Goal: Check status: Check status

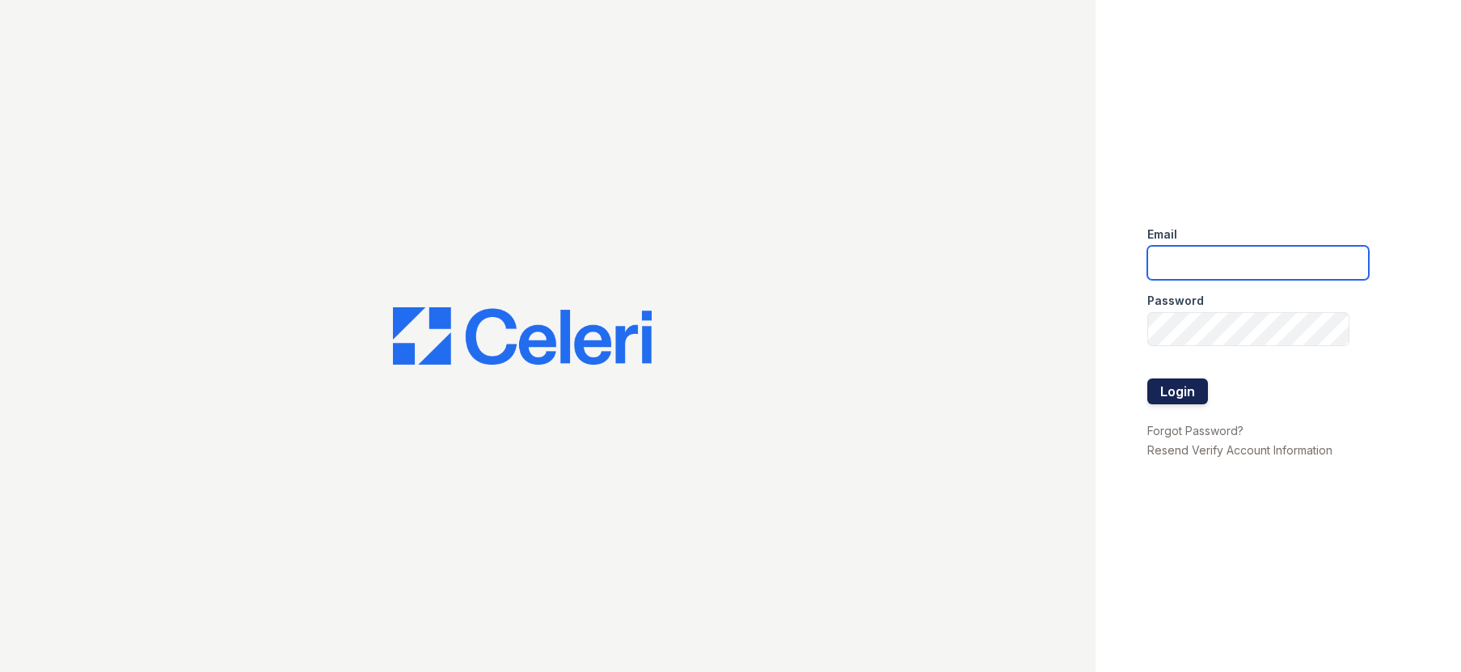
type input "[EMAIL_ADDRESS][DOMAIN_NAME]"
click at [1177, 393] on button "Login" at bounding box center [1177, 391] width 61 height 26
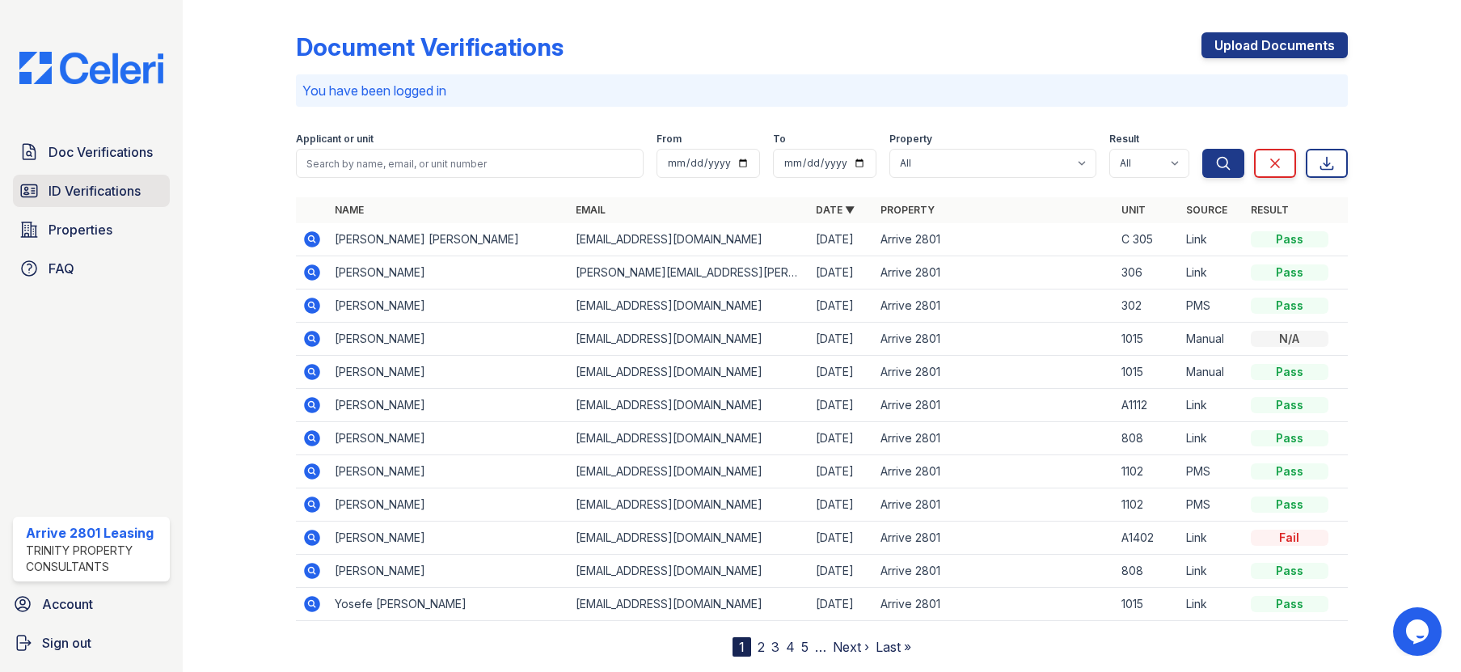
click at [138, 188] on span "ID Verifications" at bounding box center [95, 190] width 92 height 19
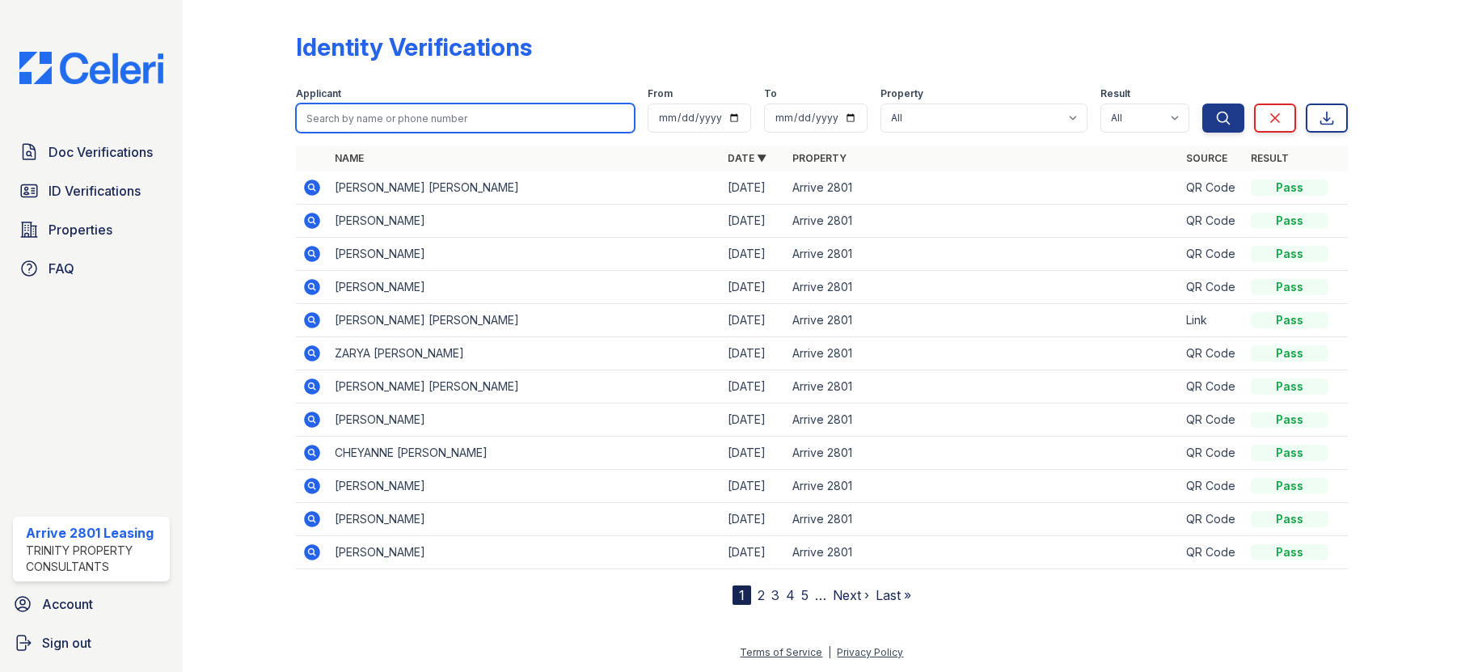
click at [437, 119] on input "search" at bounding box center [465, 117] width 338 height 29
type input "waziri"
click at [1202, 103] on button "Search" at bounding box center [1223, 117] width 42 height 29
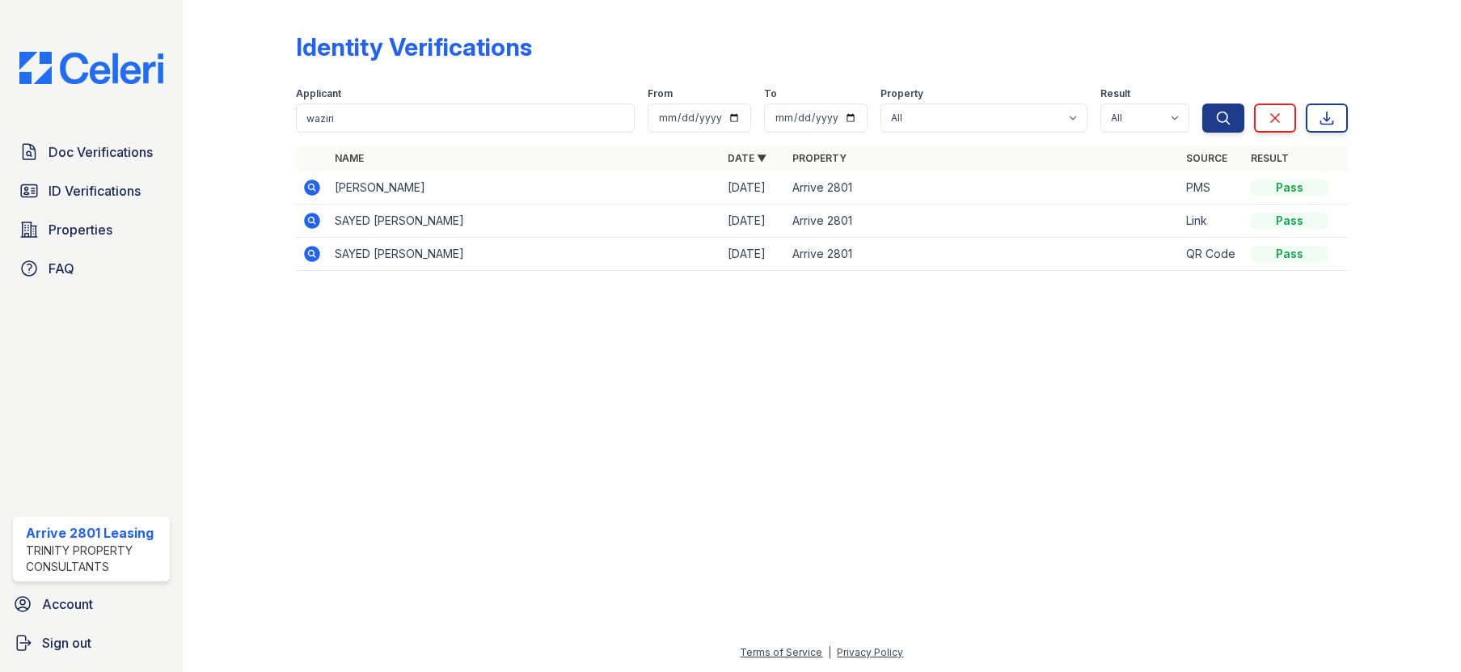
click at [319, 180] on icon at bounding box center [311, 187] width 19 height 19
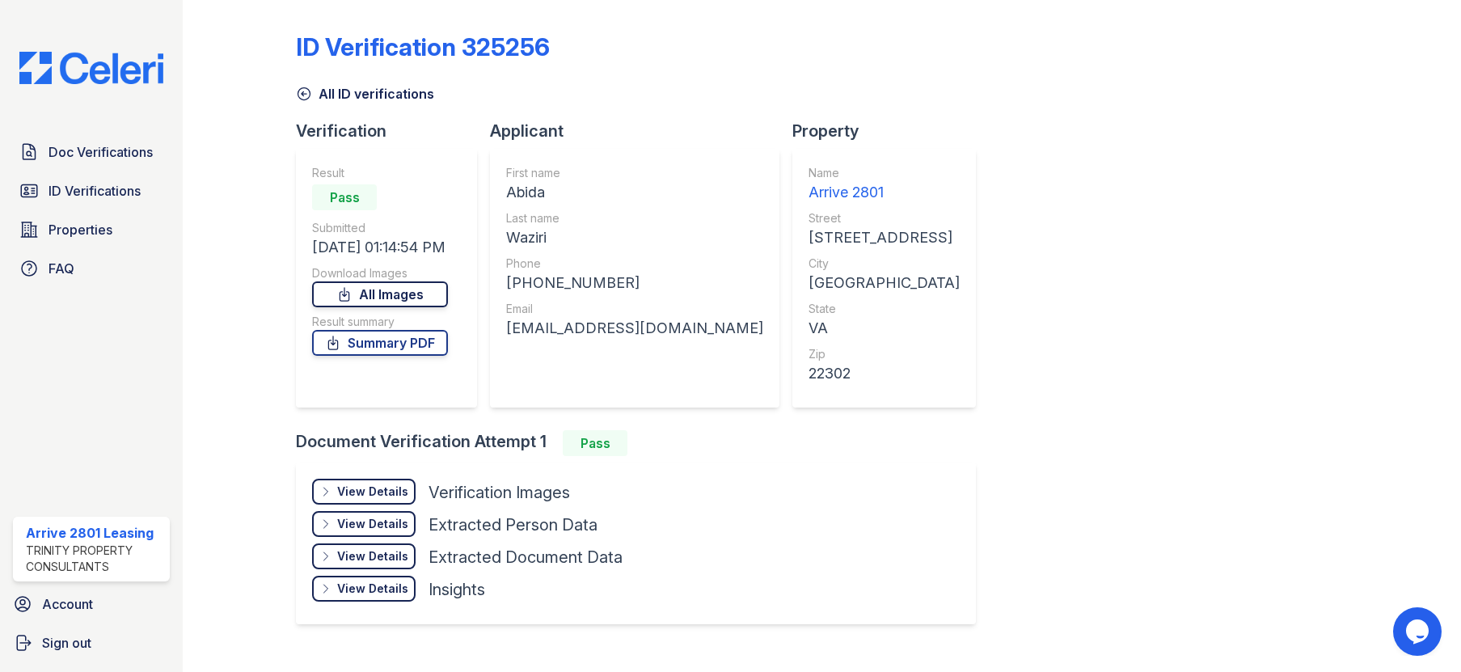
click at [389, 298] on link "All Images" at bounding box center [380, 294] width 136 height 26
click at [386, 342] on link "Summary PDF" at bounding box center [380, 343] width 136 height 26
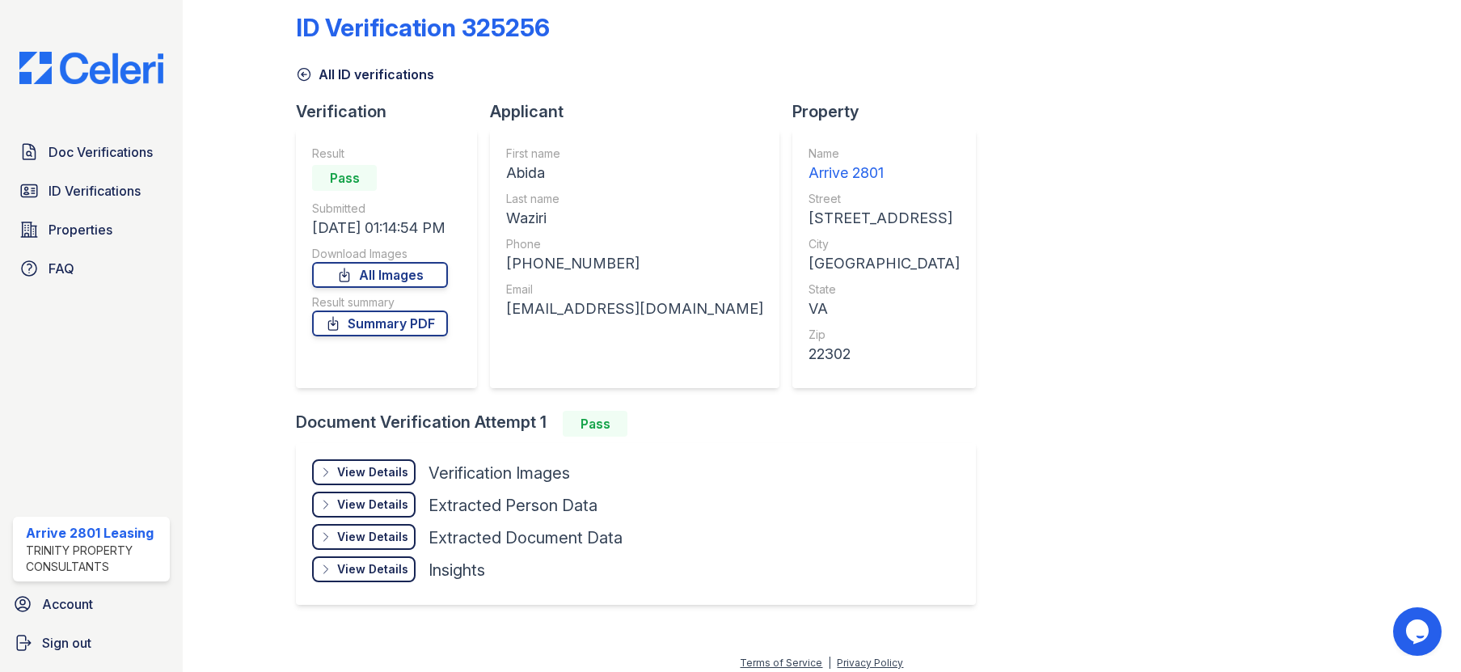
scroll to position [30, 0]
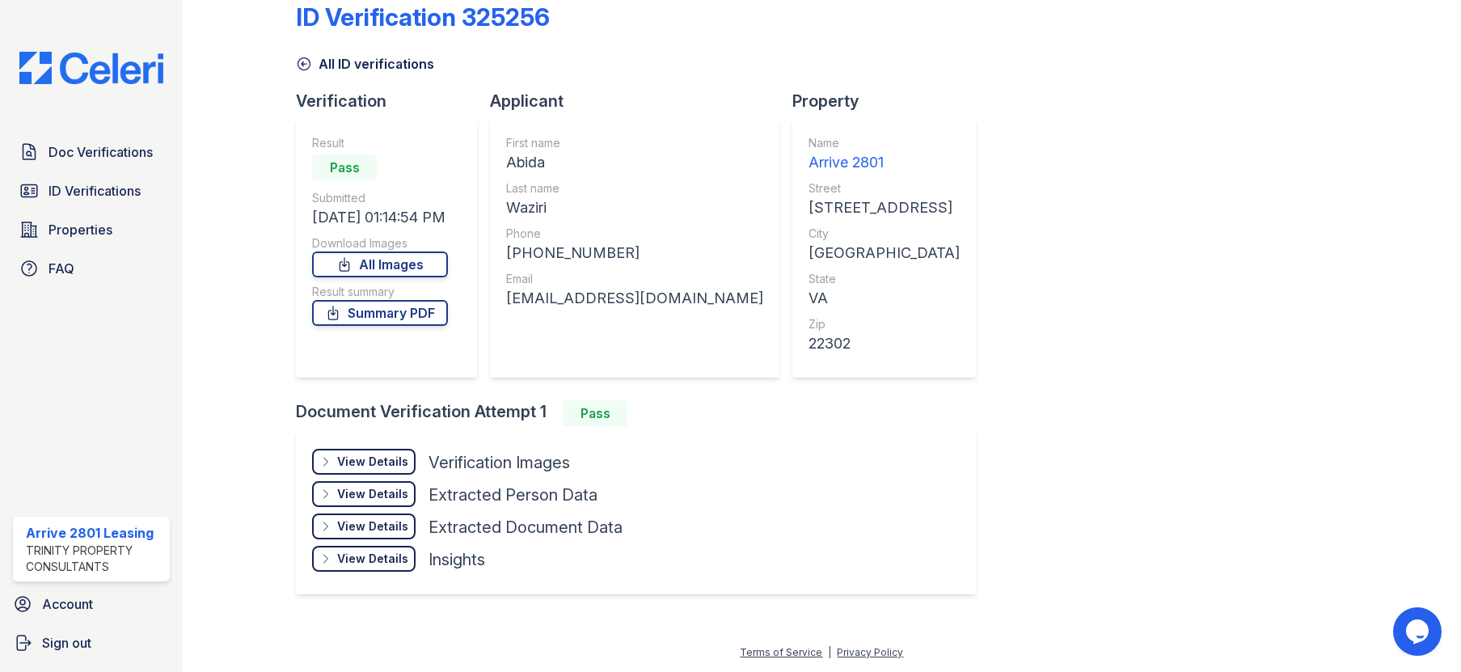
click at [375, 454] on div "View Details" at bounding box center [372, 462] width 71 height 16
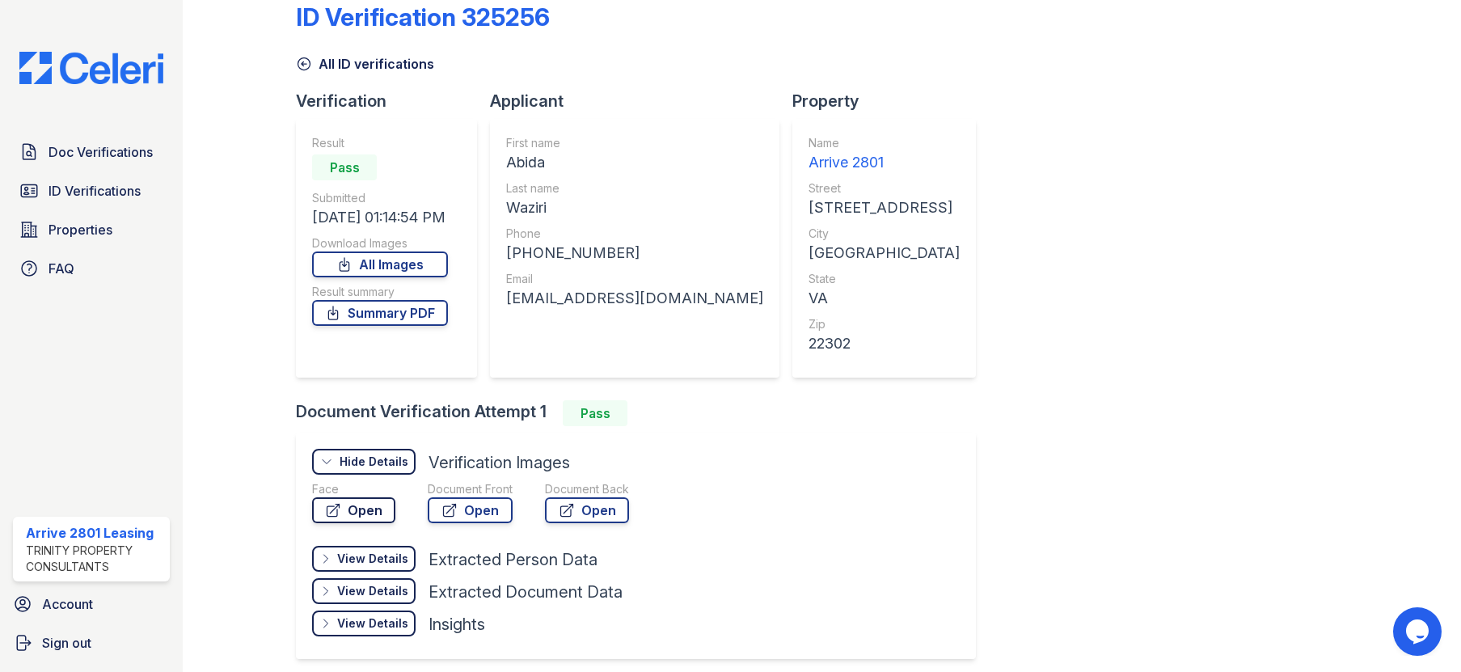
click at [361, 502] on link "Open" at bounding box center [353, 510] width 83 height 26
click at [460, 507] on link "Open" at bounding box center [470, 510] width 85 height 26
click at [574, 515] on icon at bounding box center [567, 510] width 16 height 16
click at [92, 155] on span "Doc Verifications" at bounding box center [101, 151] width 104 height 19
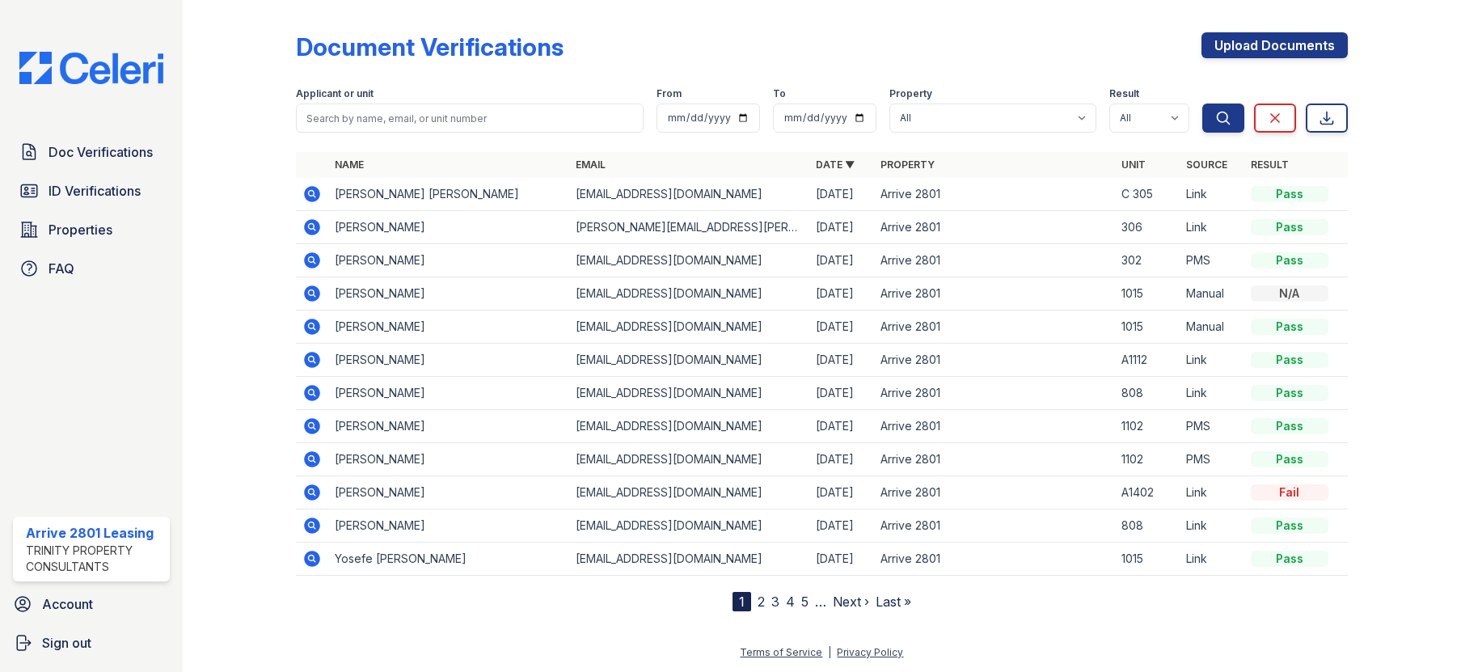
click at [305, 231] on icon at bounding box center [311, 226] width 19 height 19
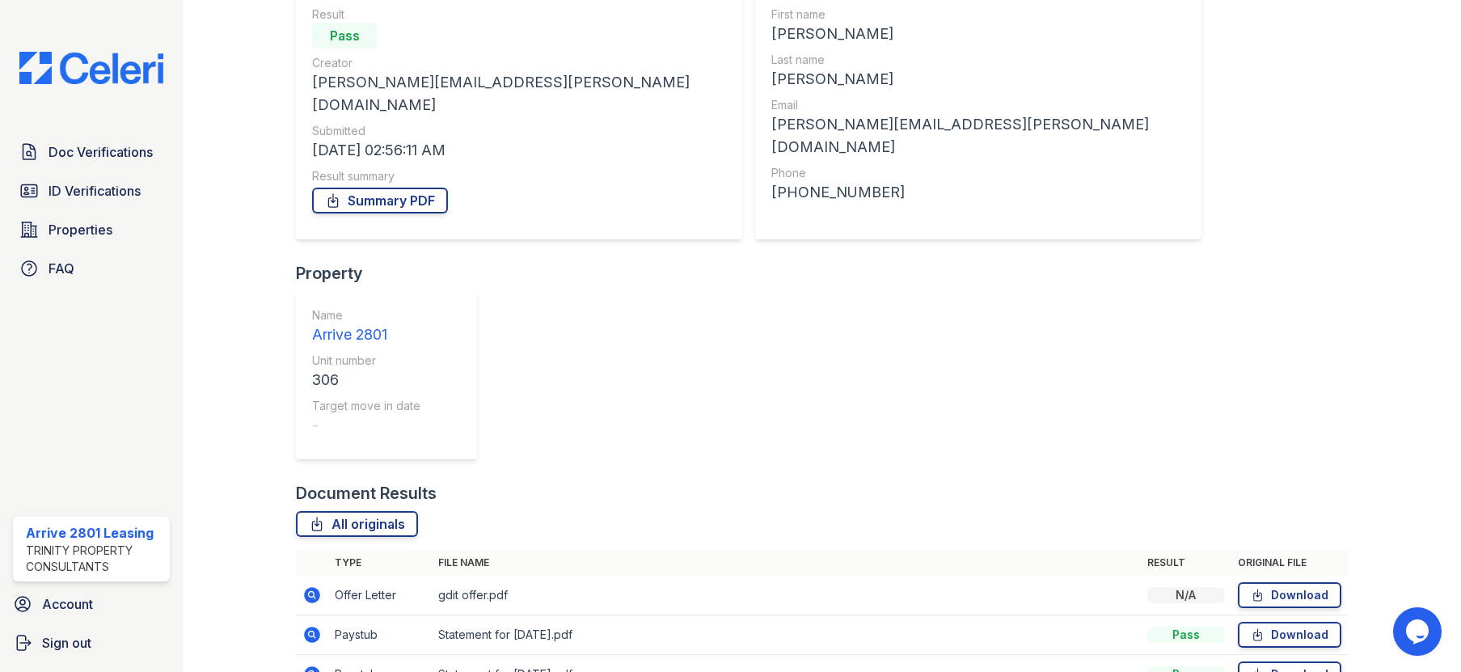
scroll to position [162, 0]
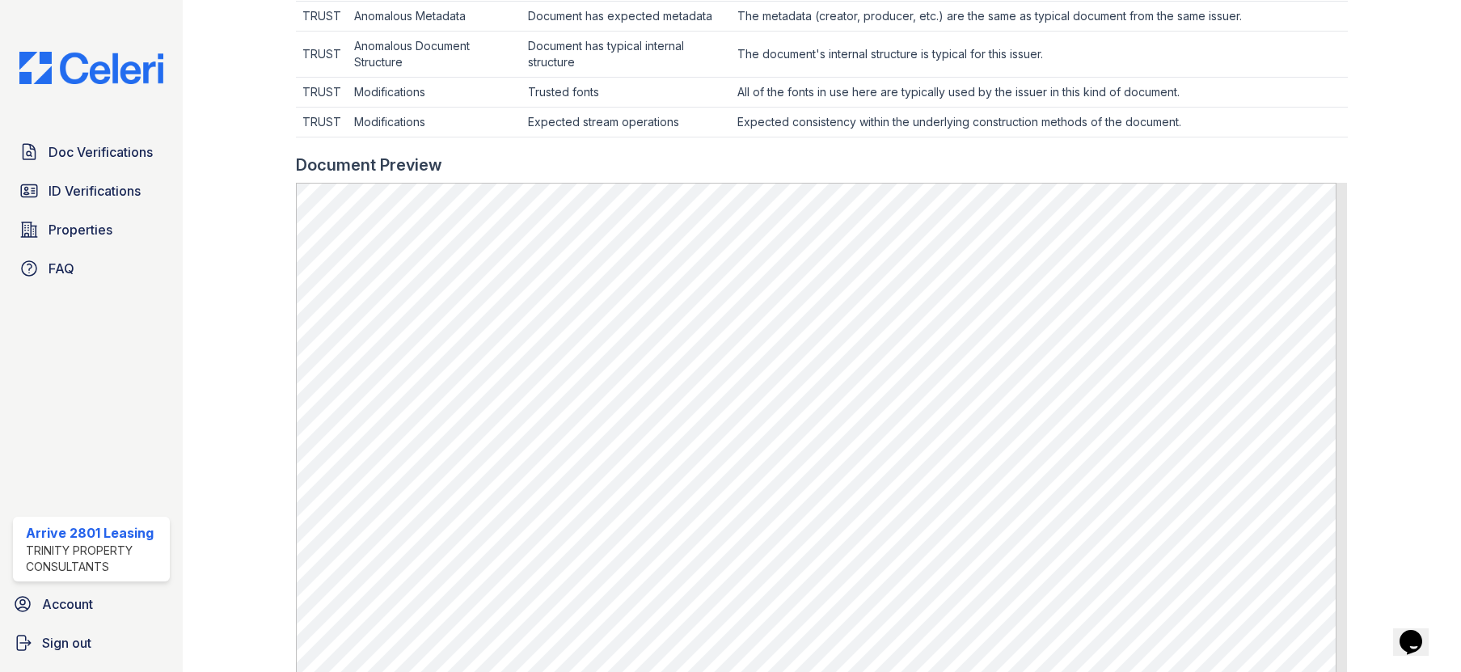
scroll to position [728, 0]
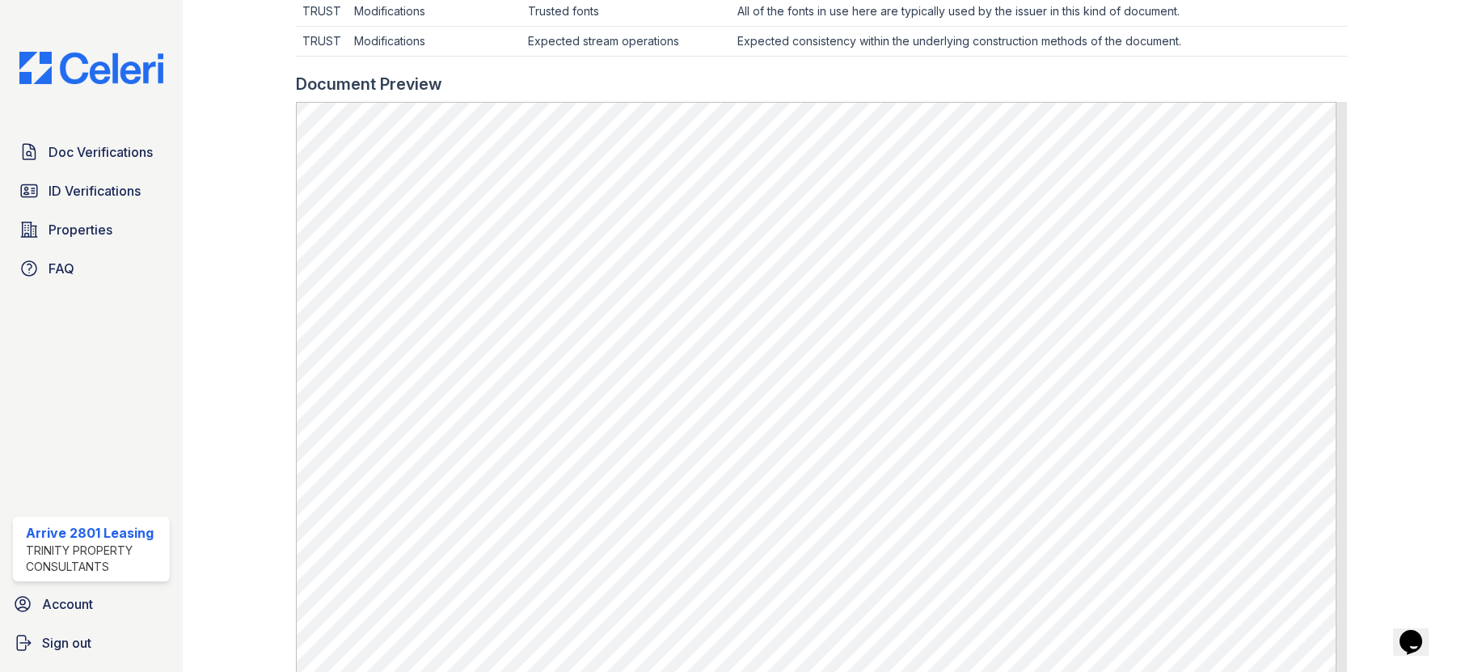
click at [1378, 285] on div at bounding box center [1391, 26] width 87 height 1495
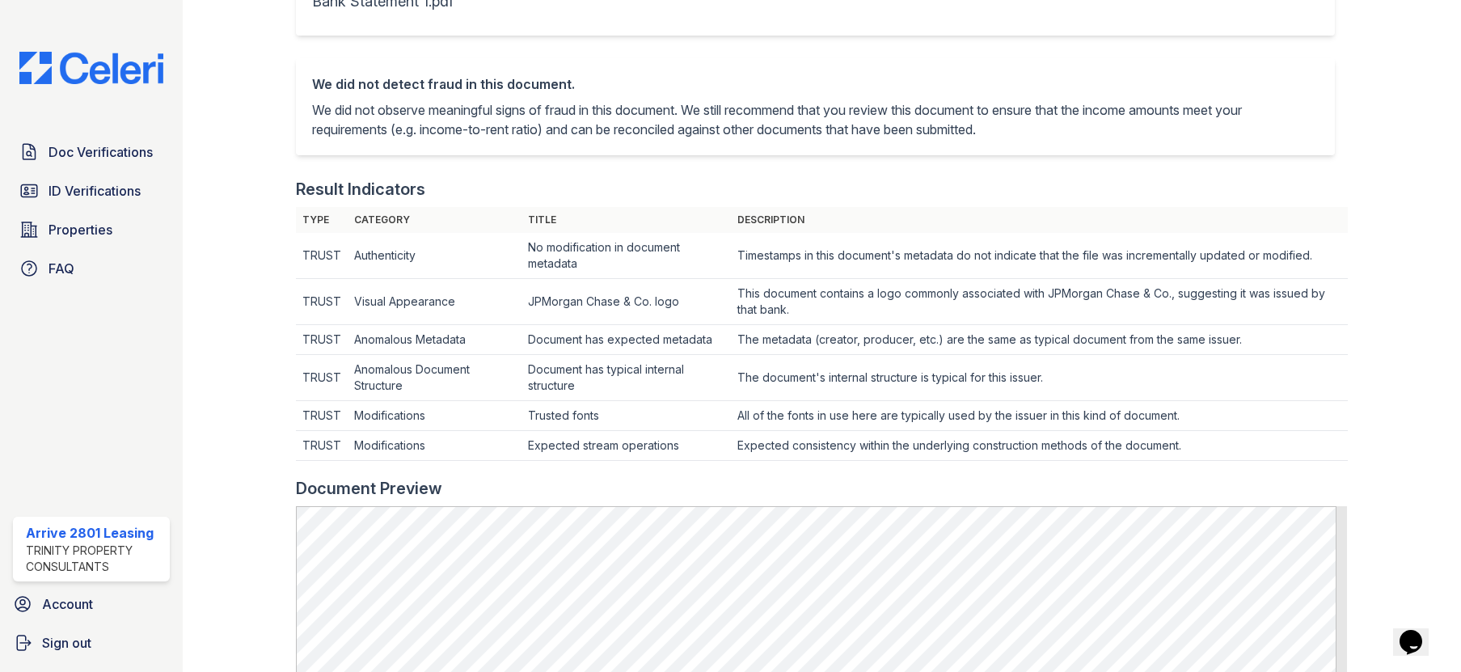
scroll to position [0, 0]
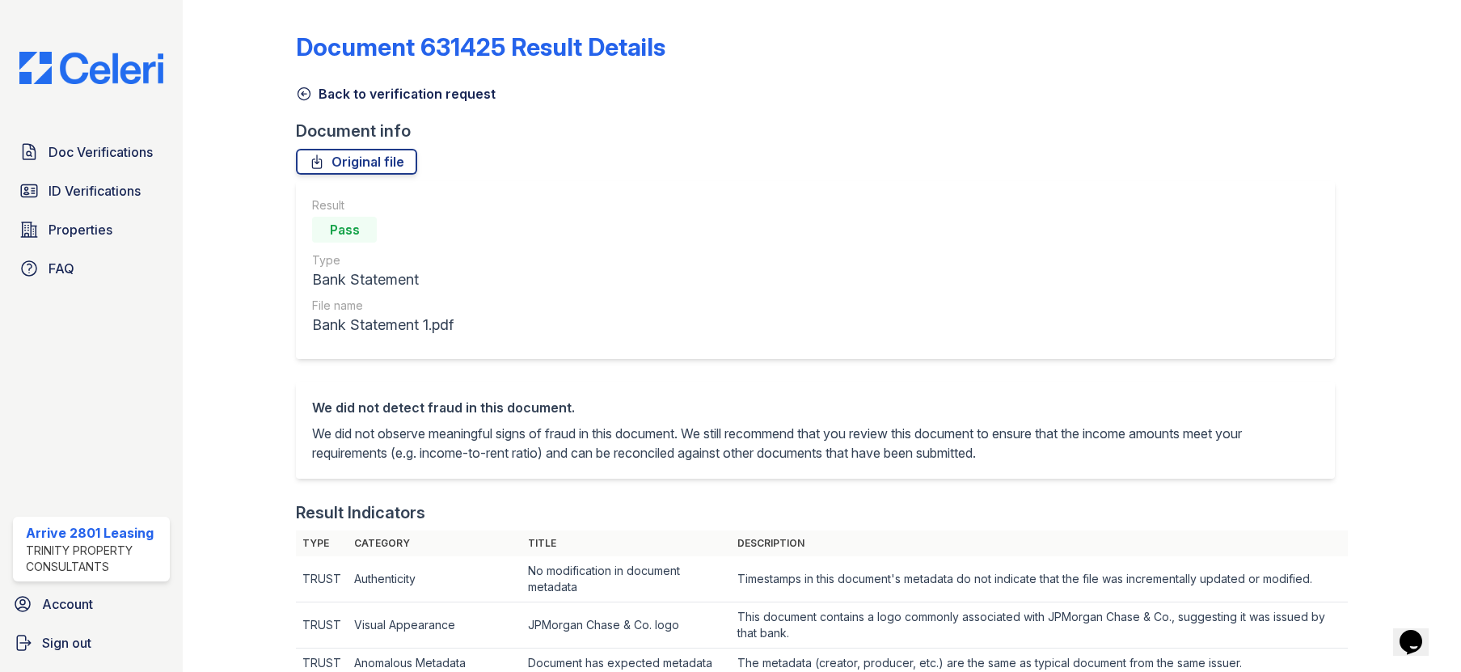
click at [407, 88] on link "Back to verification request" at bounding box center [396, 93] width 200 height 19
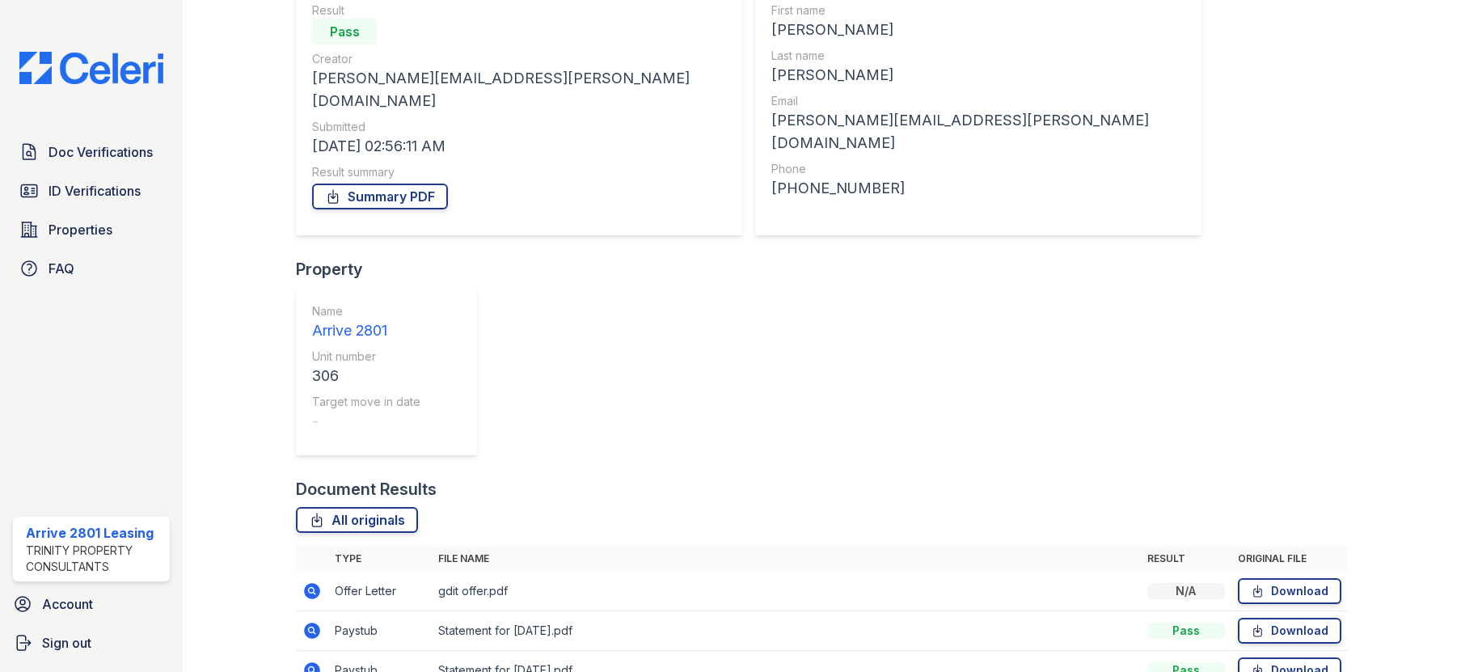
scroll to position [168, 0]
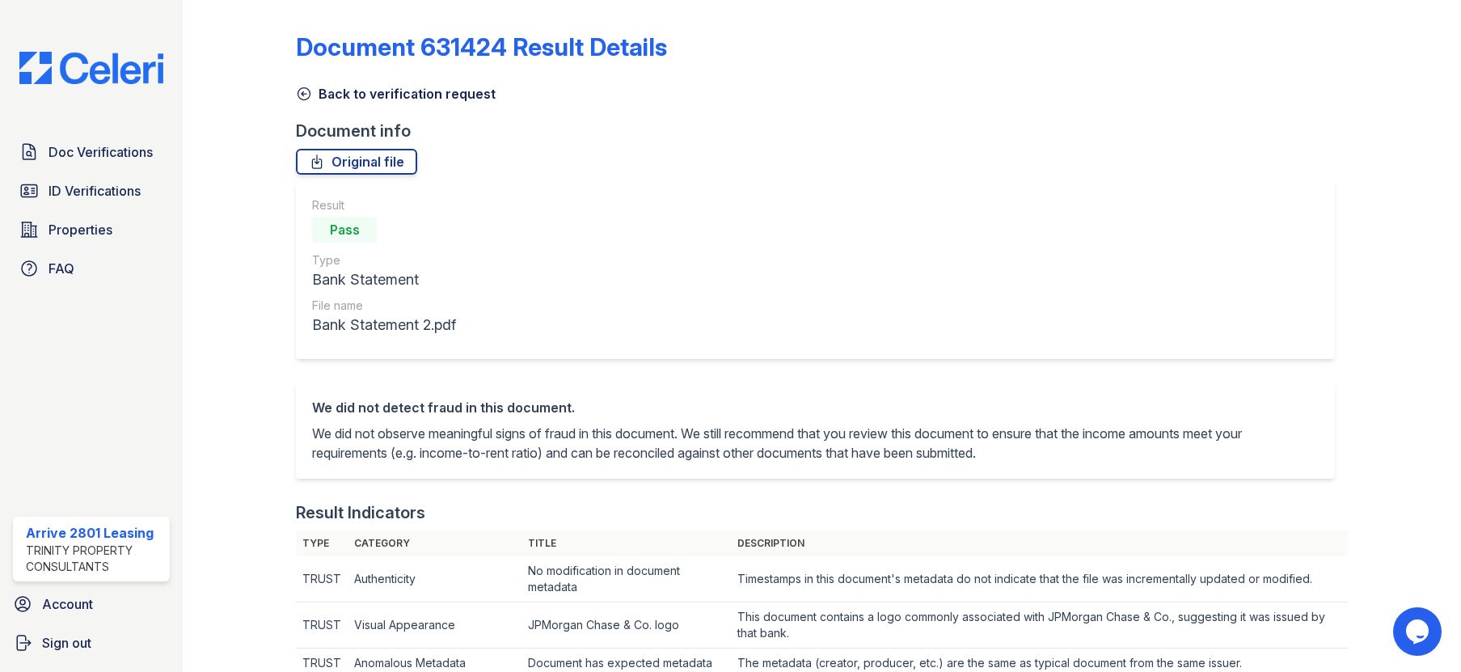
click at [397, 87] on link "Back to verification request" at bounding box center [396, 93] width 200 height 19
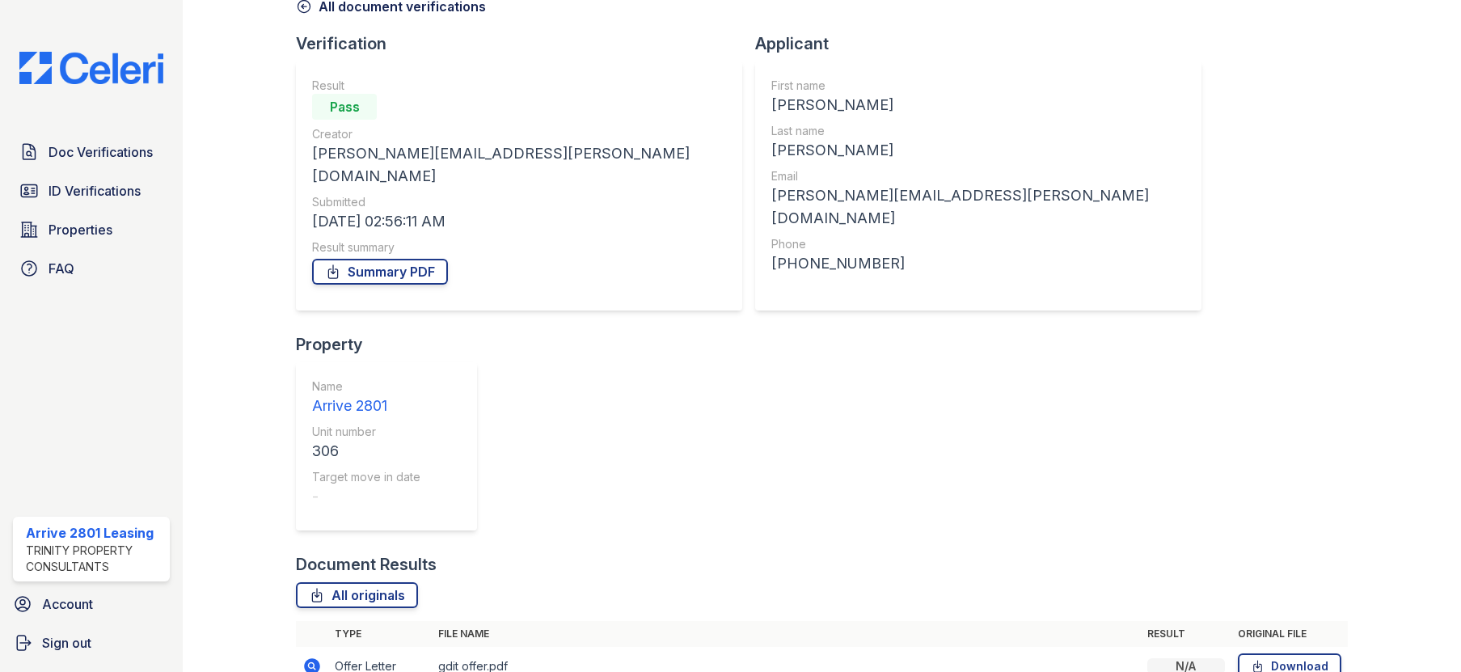
scroll to position [168, 0]
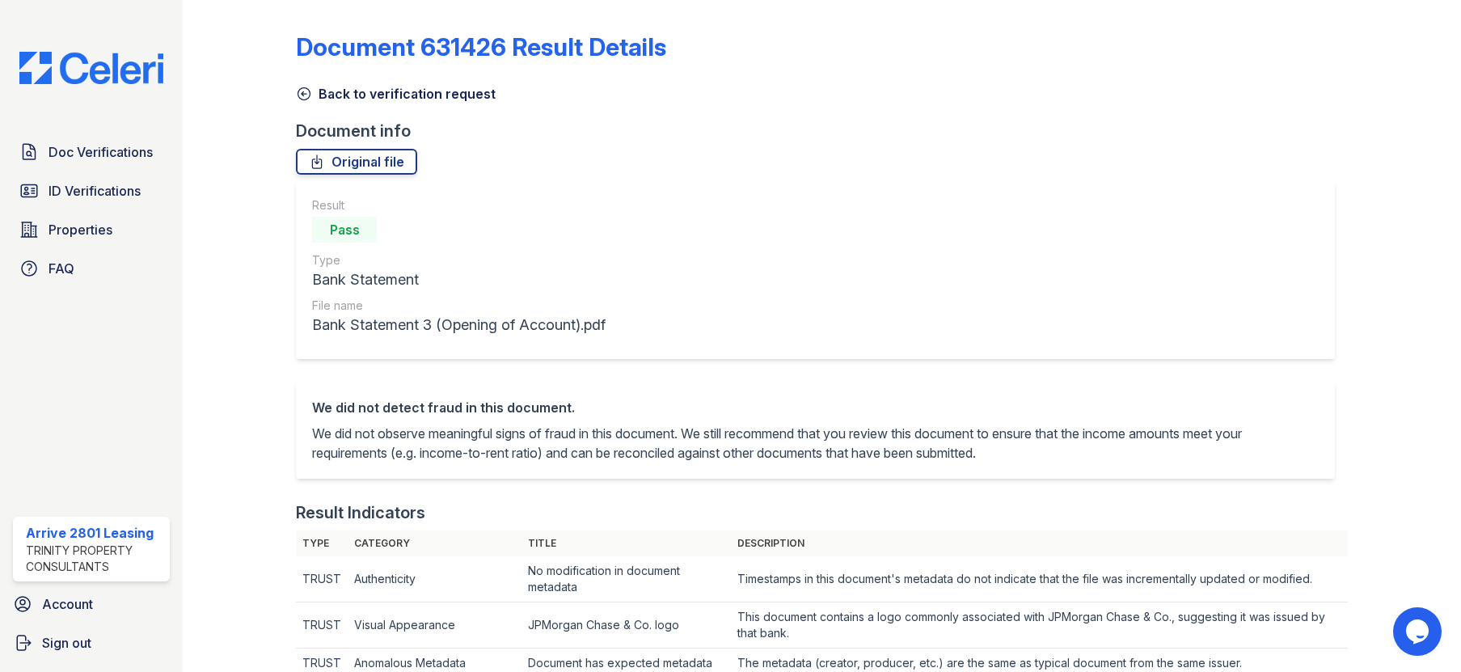
click at [361, 97] on link "Back to verification request" at bounding box center [396, 93] width 200 height 19
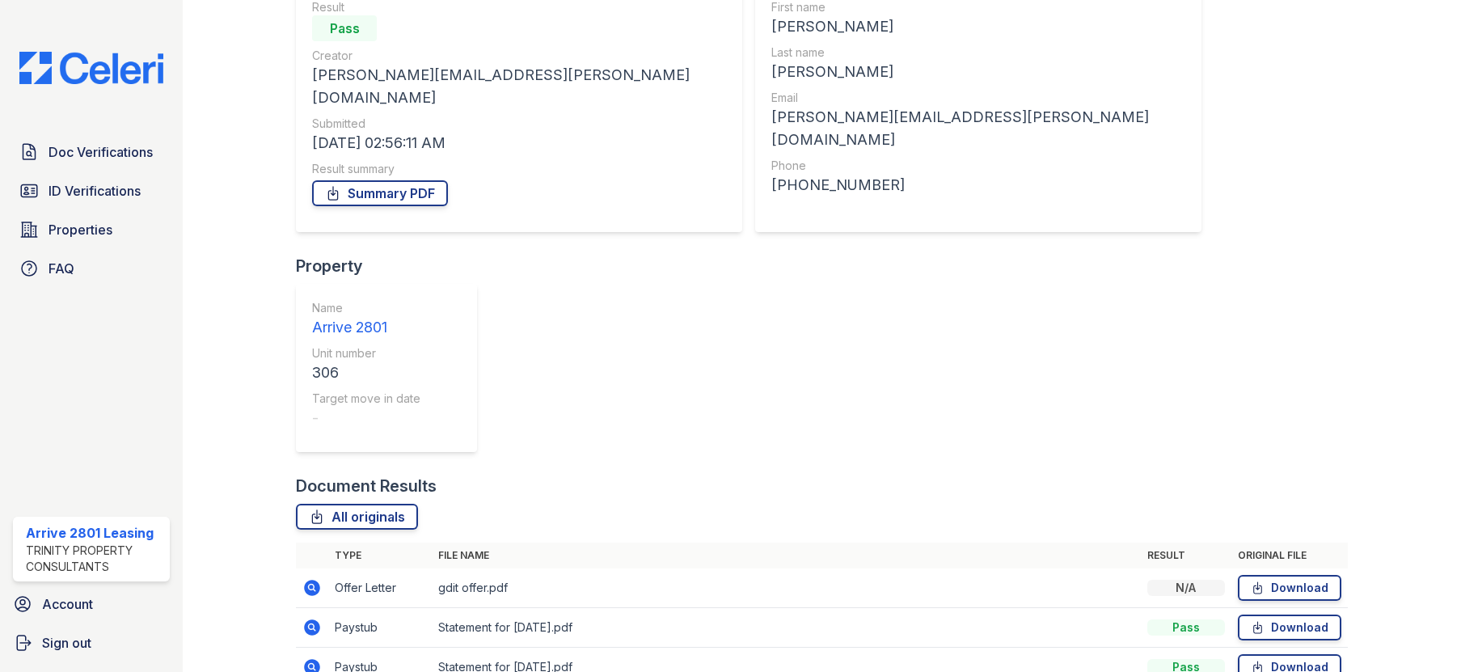
scroll to position [168, 0]
click at [310, 656] on icon at bounding box center [313, 664] width 16 height 16
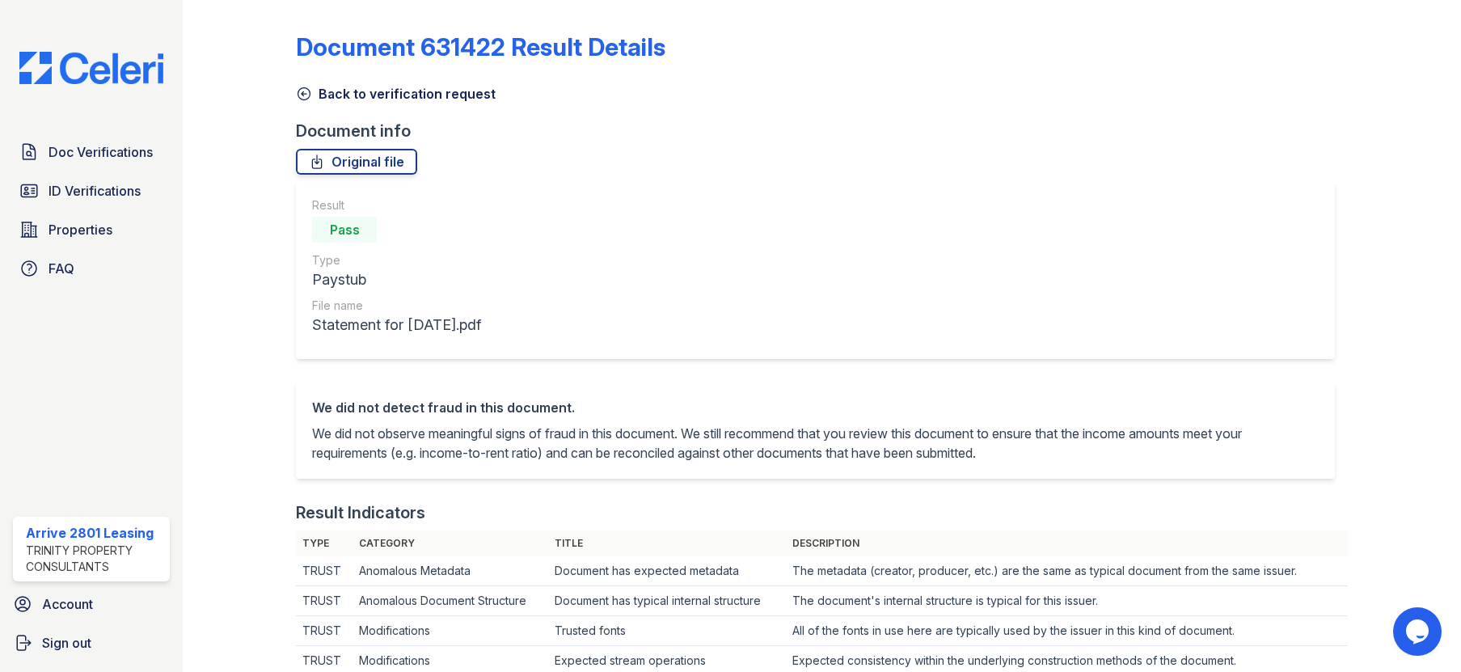
click at [345, 89] on link "Back to verification request" at bounding box center [396, 93] width 200 height 19
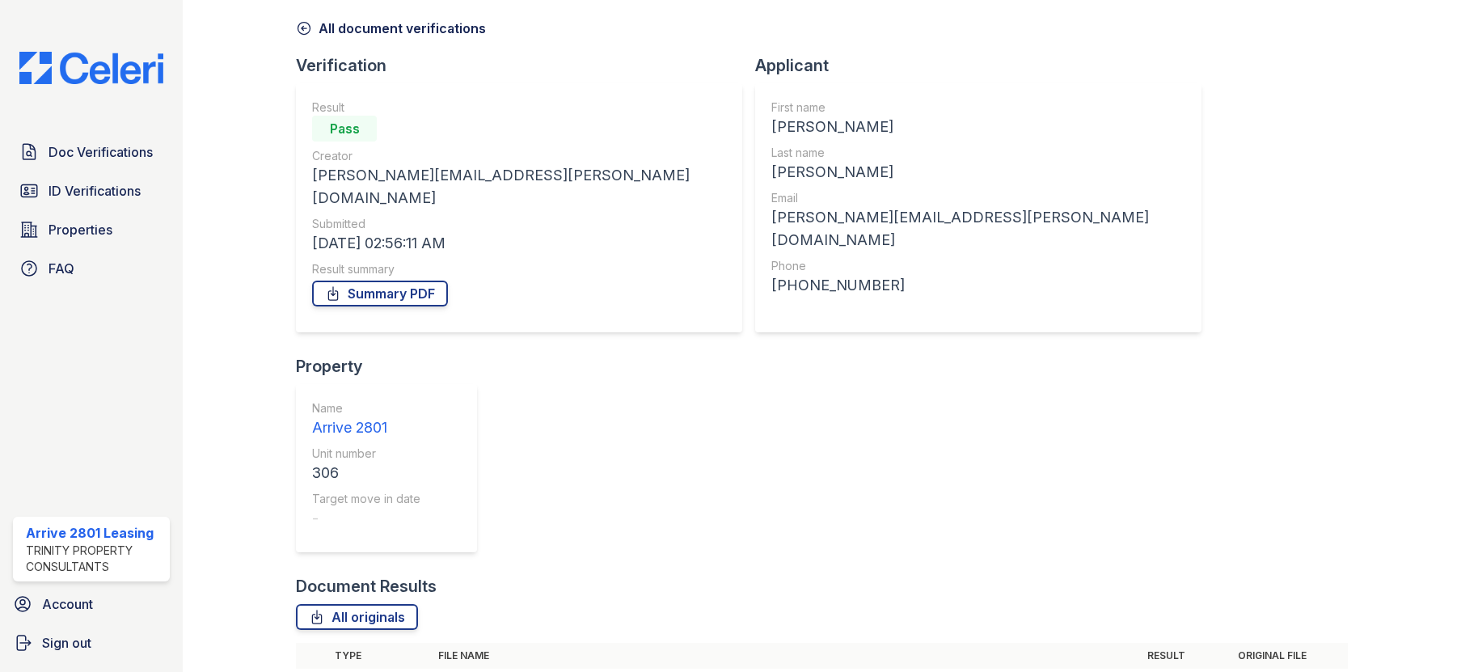
scroll to position [162, 0]
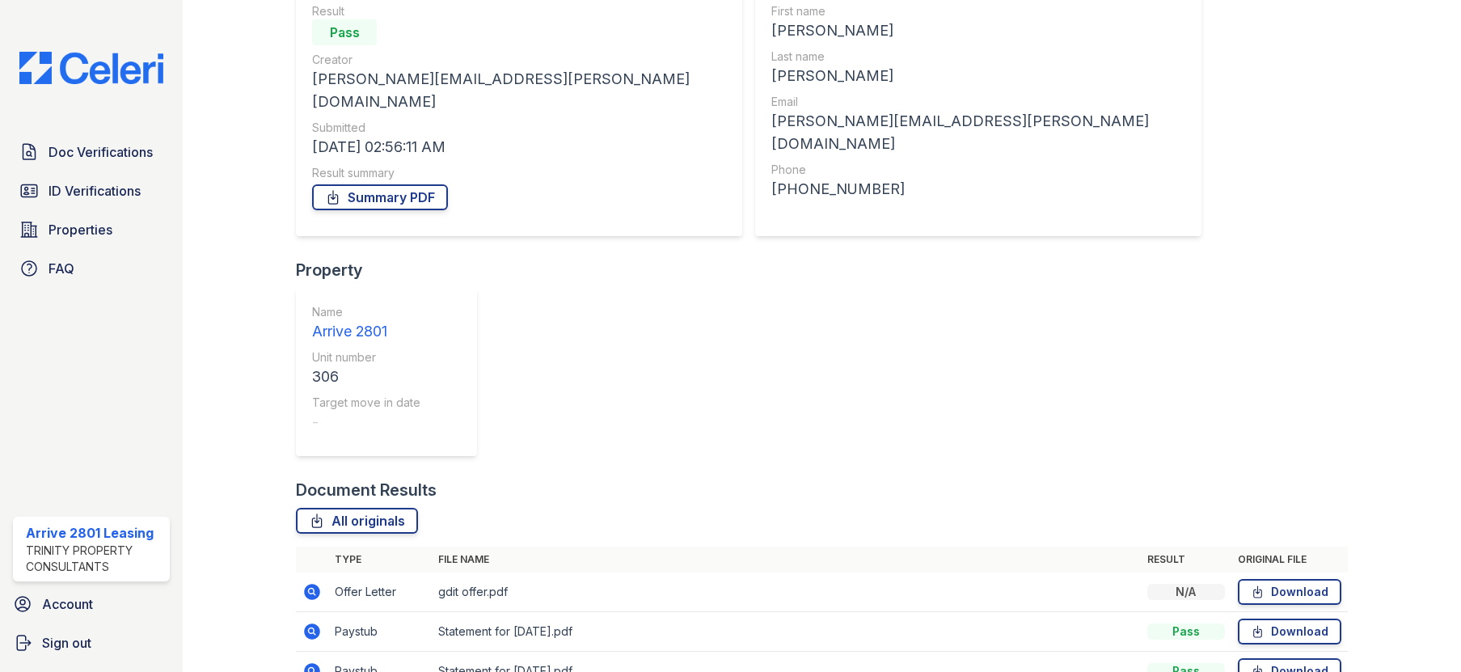
click at [310, 668] on icon at bounding box center [312, 670] width 4 height 4
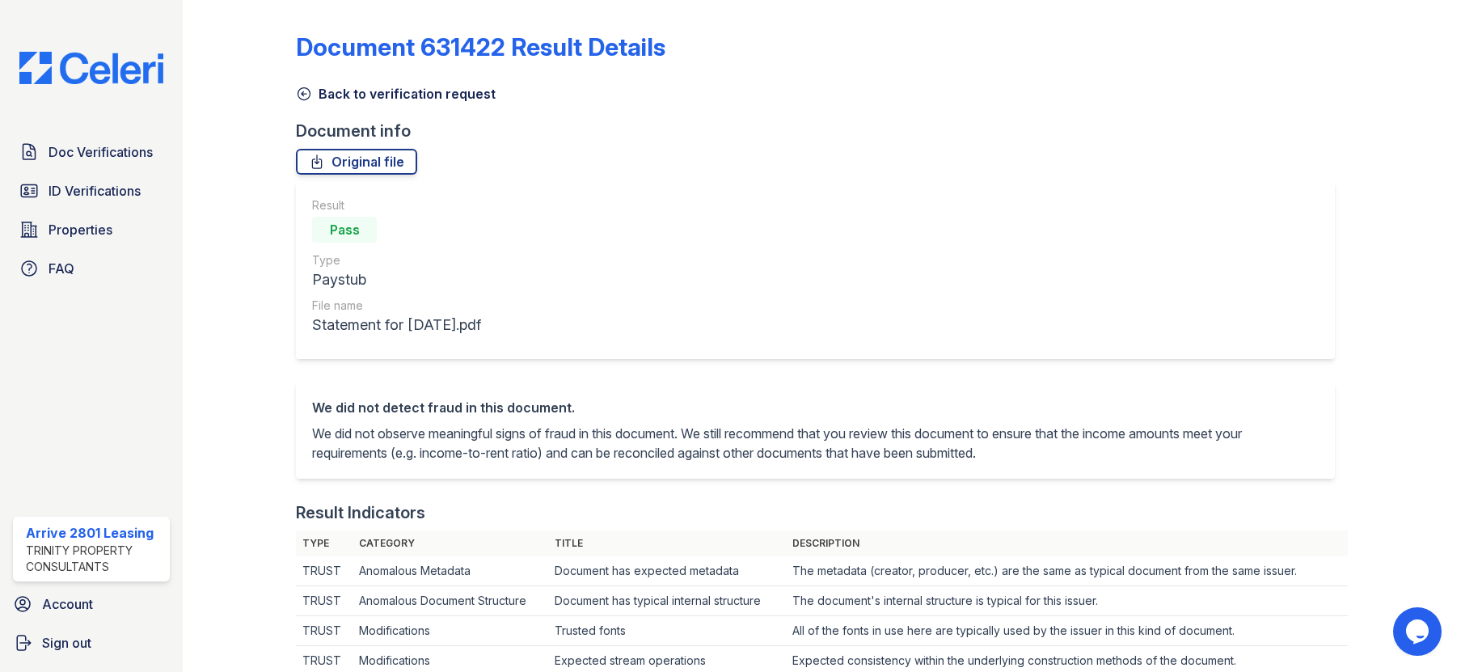
click at [315, 91] on link "Back to verification request" at bounding box center [396, 93] width 200 height 19
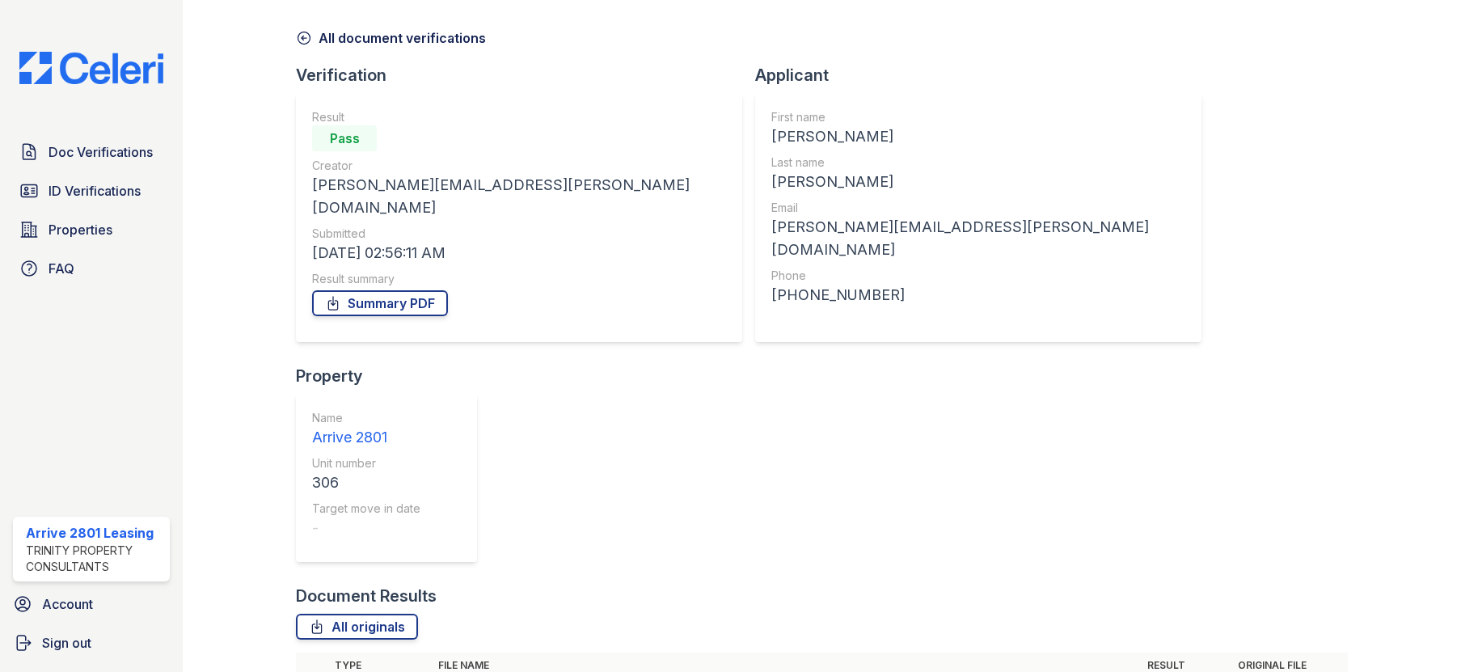
scroll to position [81, 0]
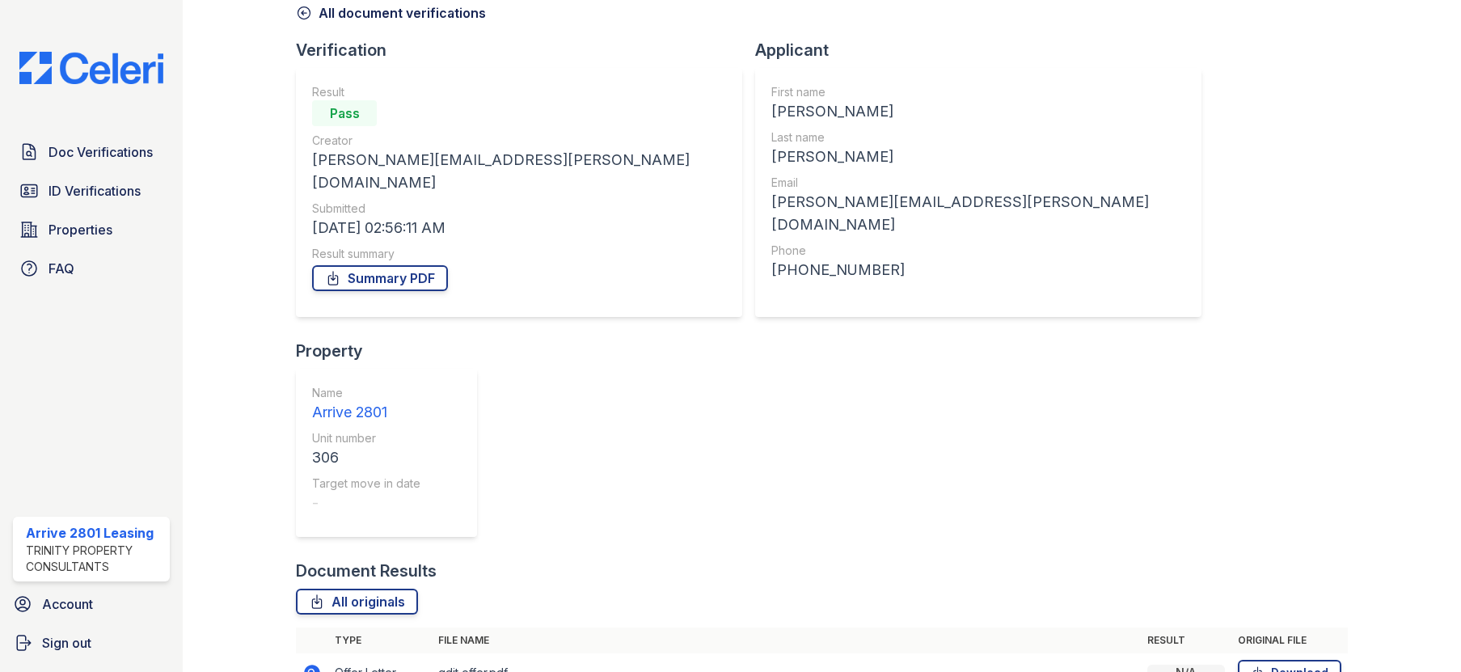
drag, startPoint x: 1372, startPoint y: 648, endPoint x: 1512, endPoint y: 551, distance: 170.7
click at [1460, 551] on html "Doc Verifications ID Verifications Properties FAQ Arrive 2801 Leasing Trinity P…" at bounding box center [730, 336] width 1461 height 672
click at [968, 306] on div "Document Verification 196655 All document verifications Verification Result Pas…" at bounding box center [821, 436] width 1051 height 1021
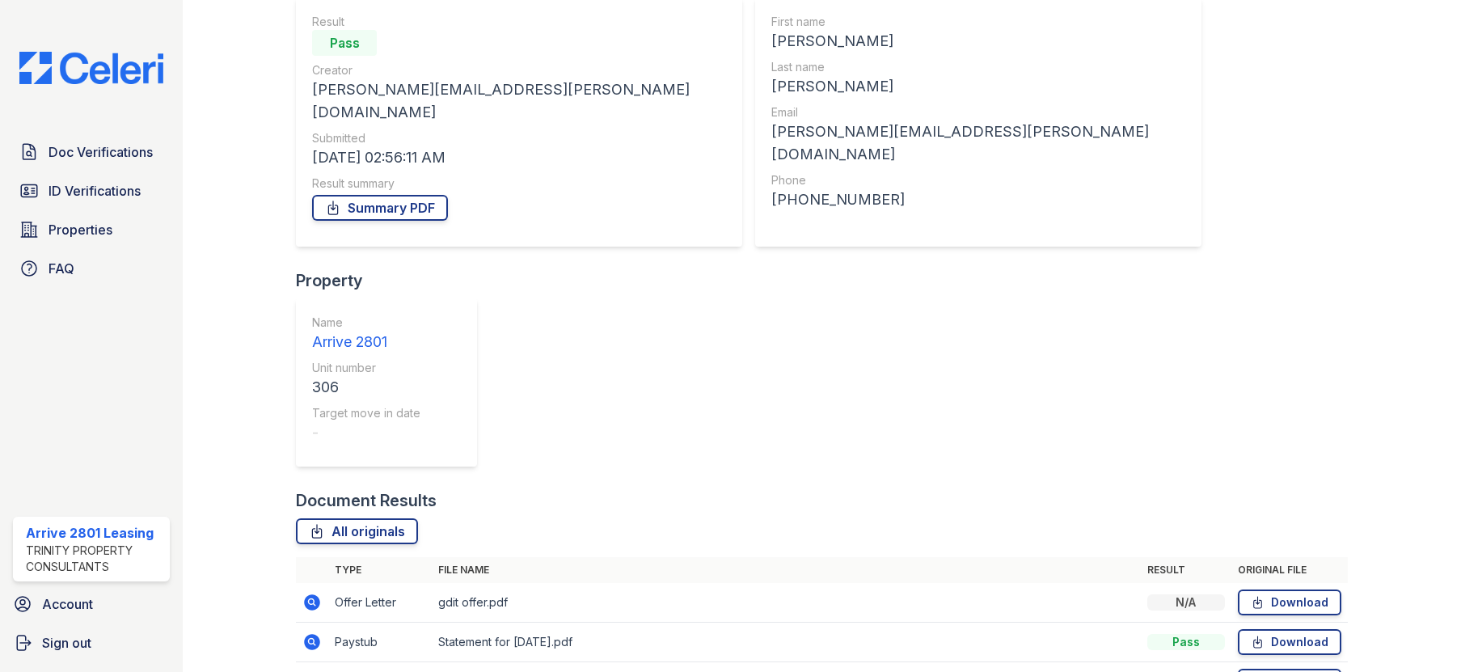
scroll to position [162, 0]
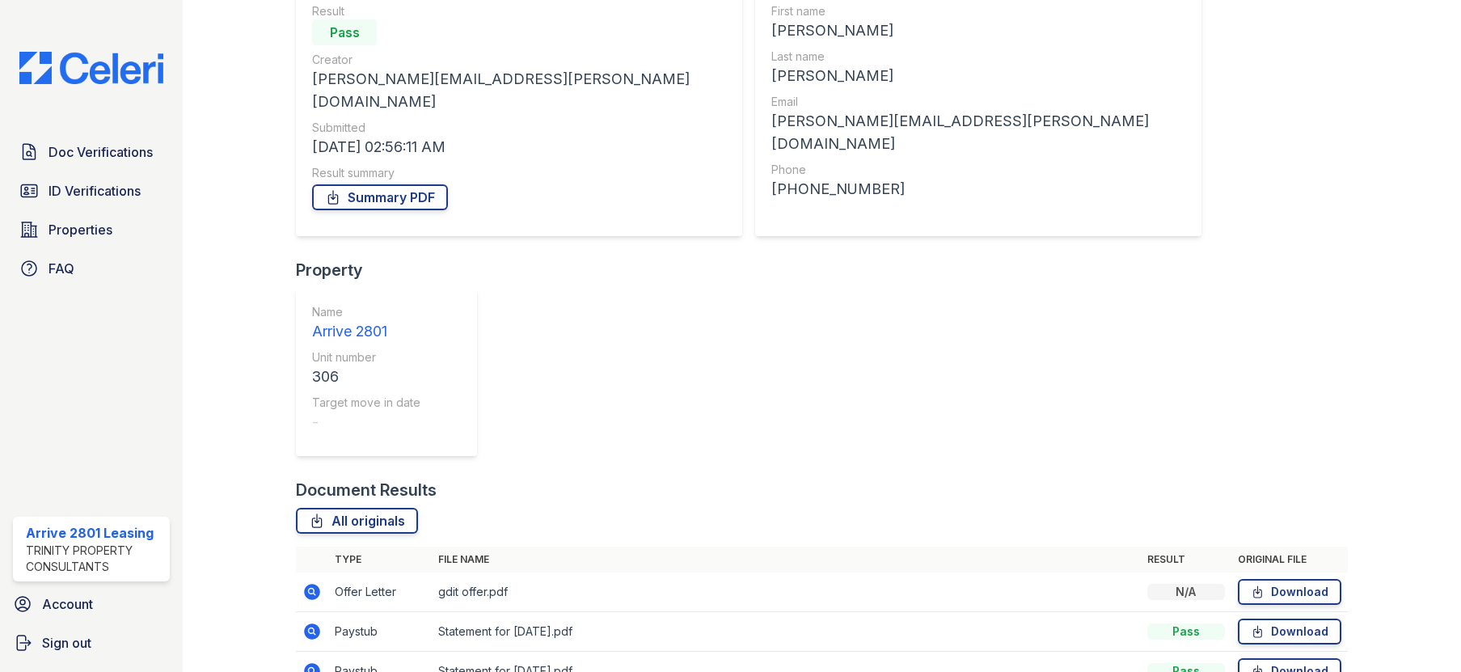
click at [316, 584] on icon at bounding box center [313, 592] width 16 height 16
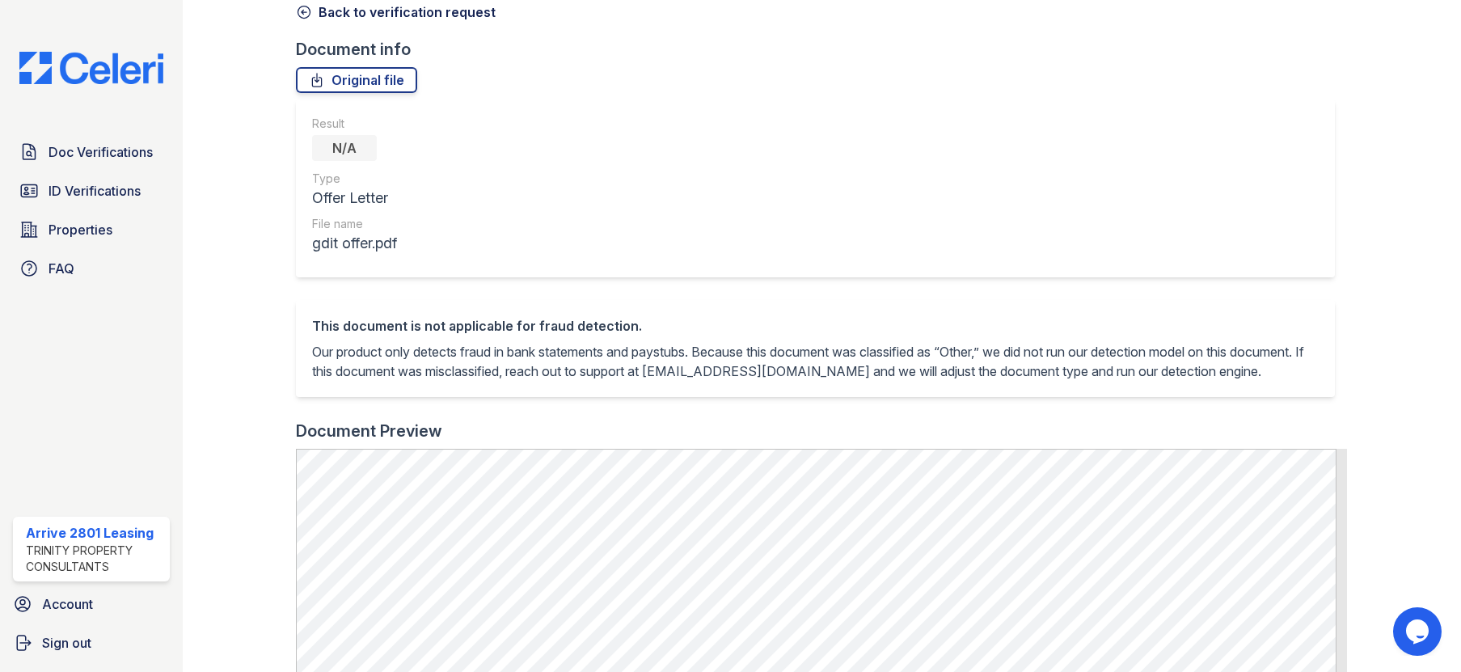
scroll to position [81, 0]
click at [368, 4] on link "Back to verification request" at bounding box center [396, 12] width 200 height 19
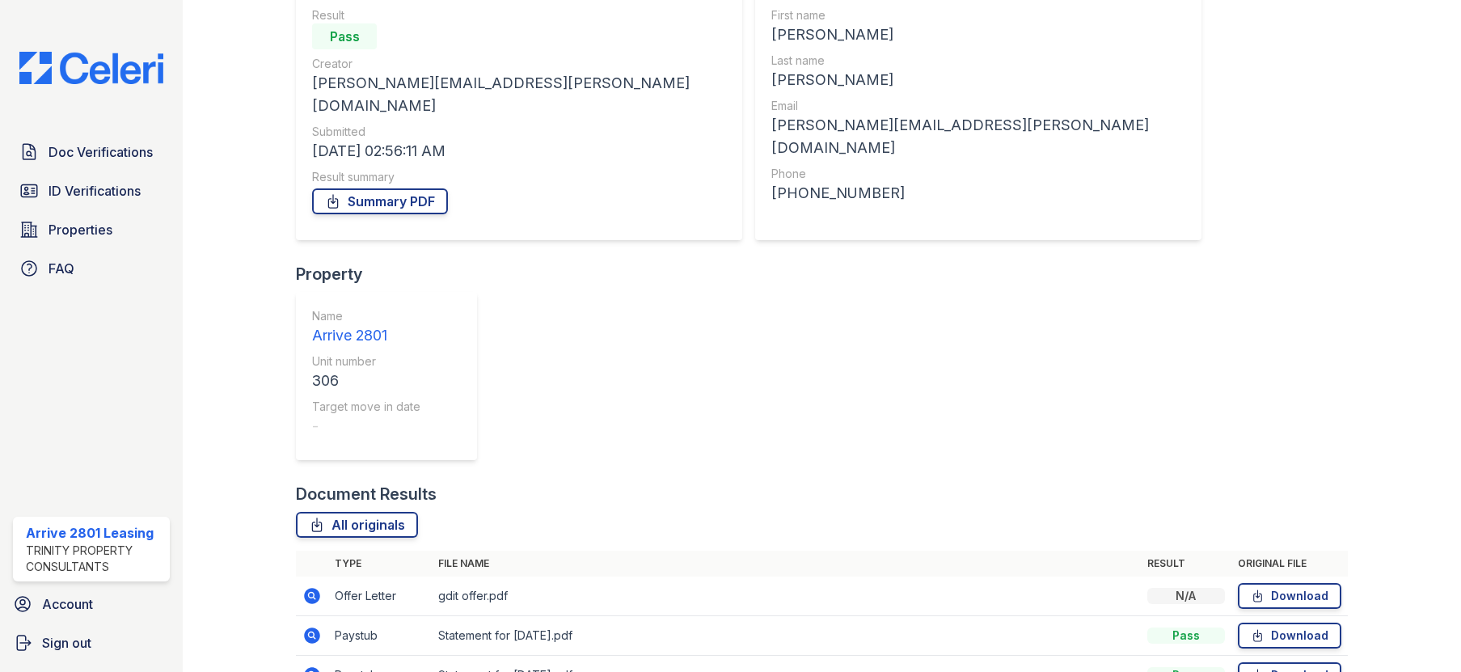
scroll to position [168, 0]
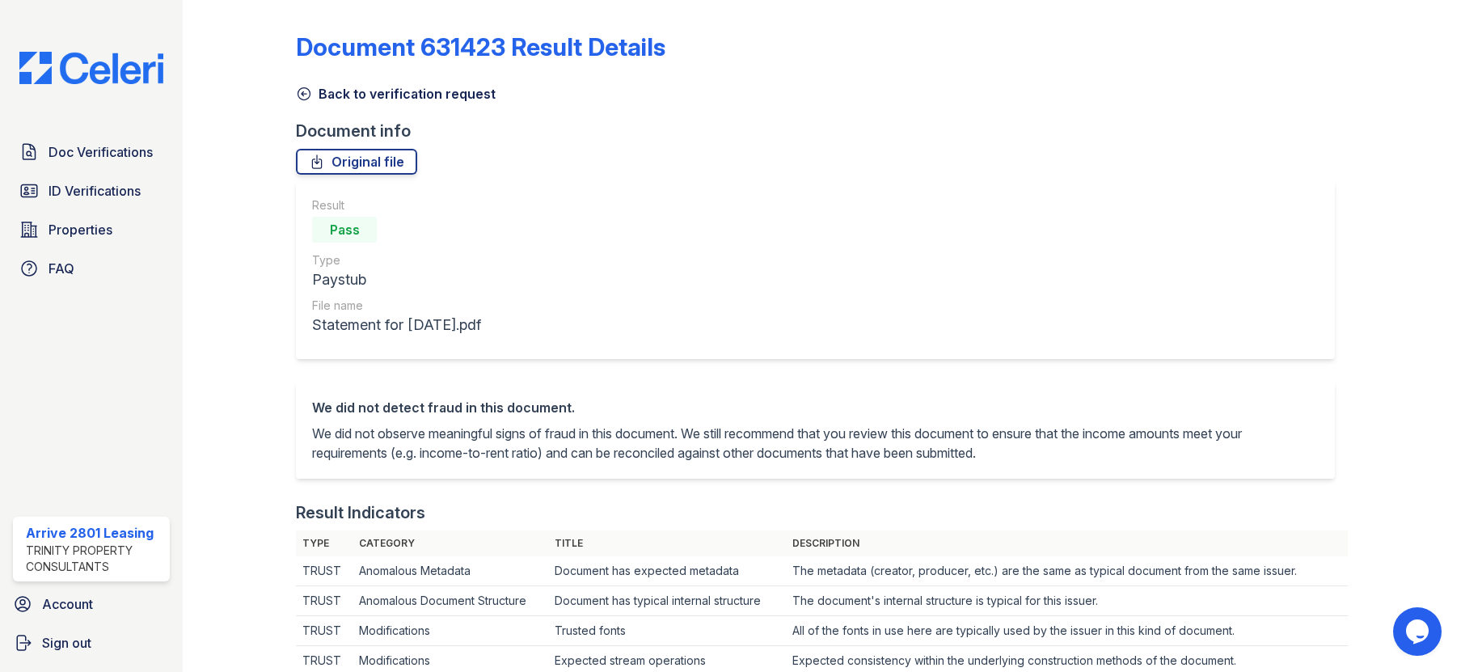
drag, startPoint x: 335, startPoint y: 93, endPoint x: 327, endPoint y: 87, distance: 10.4
click at [334, 93] on link "Back to verification request" at bounding box center [396, 93] width 200 height 19
